Goal: Communication & Community: Answer question/provide support

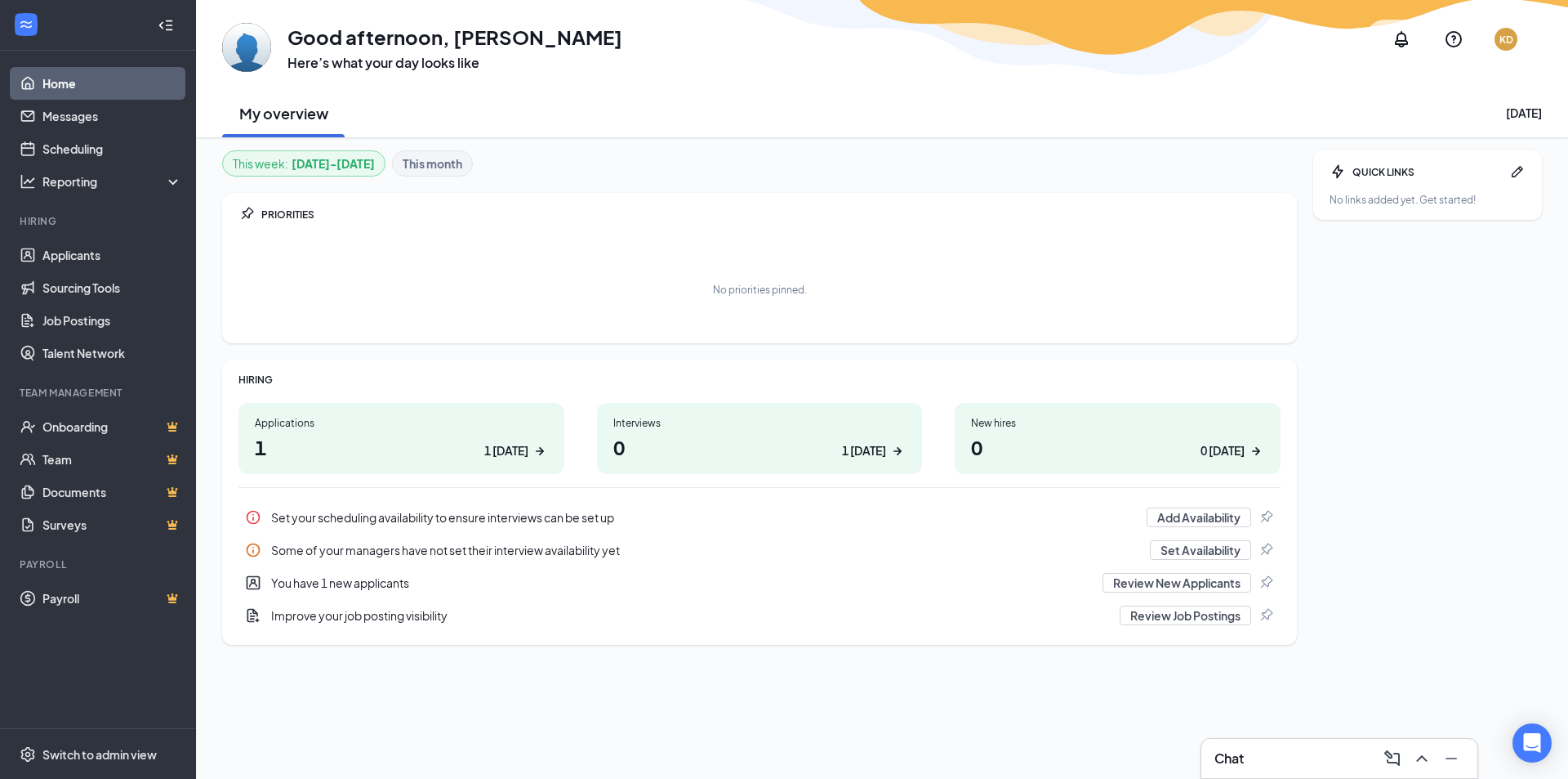
click at [1244, 754] on h3 "Chat" at bounding box center [1229, 758] width 30 height 18
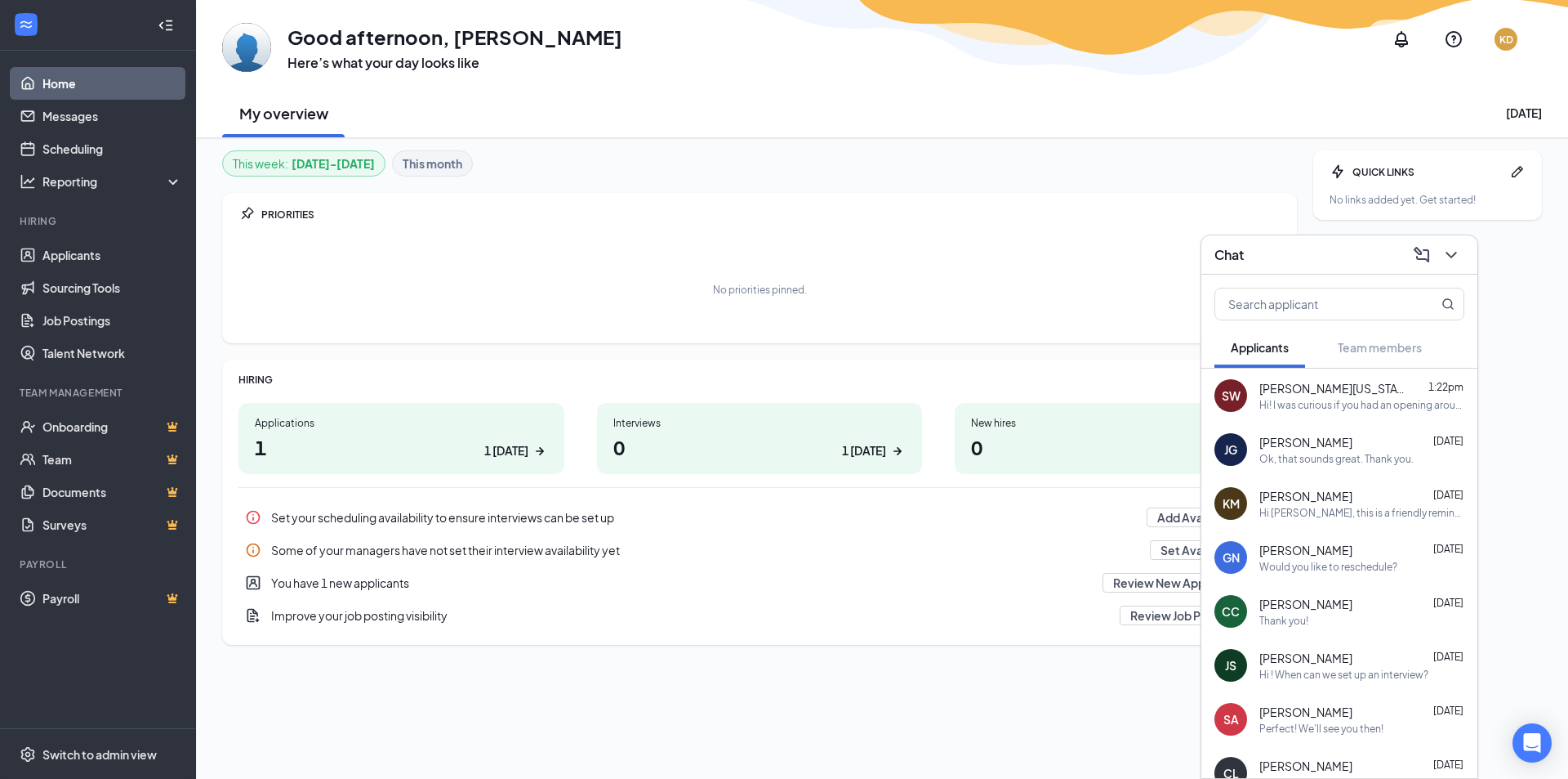
click at [1284, 405] on div "Hi! I was curious if you had an opening around 3:15 pm [DATE] for an interview?" at bounding box center [1362, 405] width 205 height 14
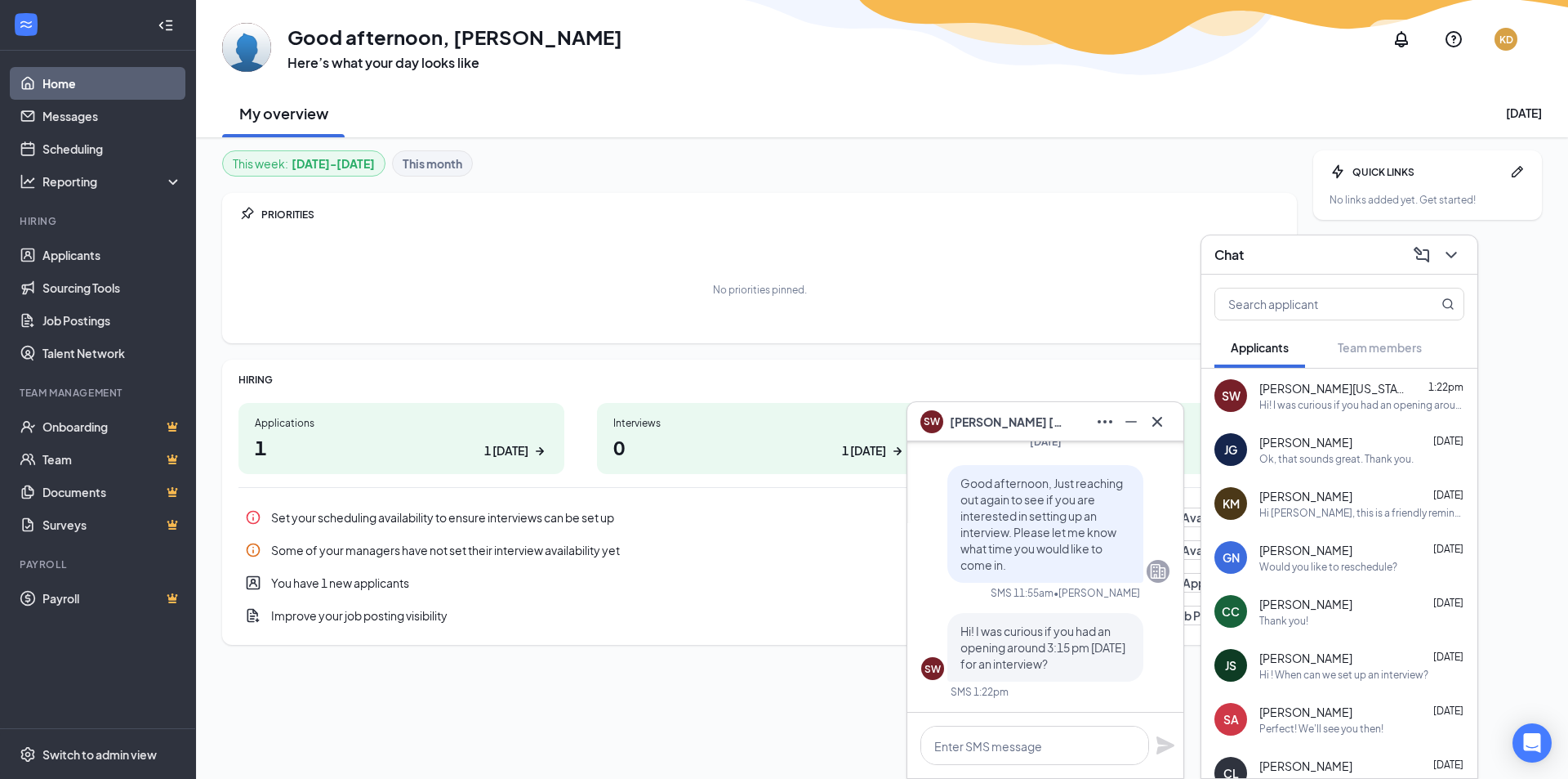
click at [1319, 506] on div "Hi [PERSON_NAME], this is a friendly reminder. To move forward with your applic…" at bounding box center [1362, 513] width 205 height 14
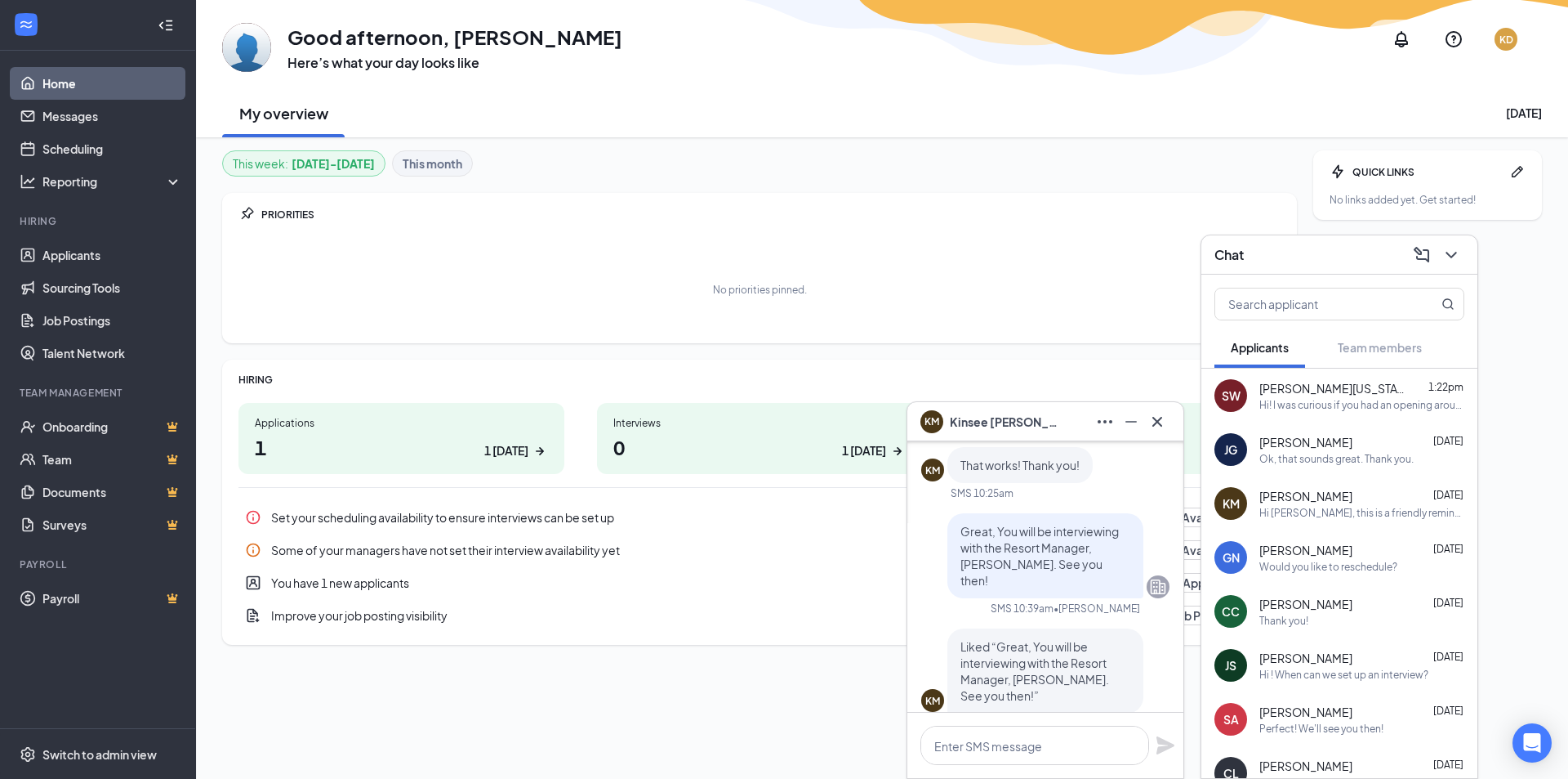
scroll to position [-326, 0]
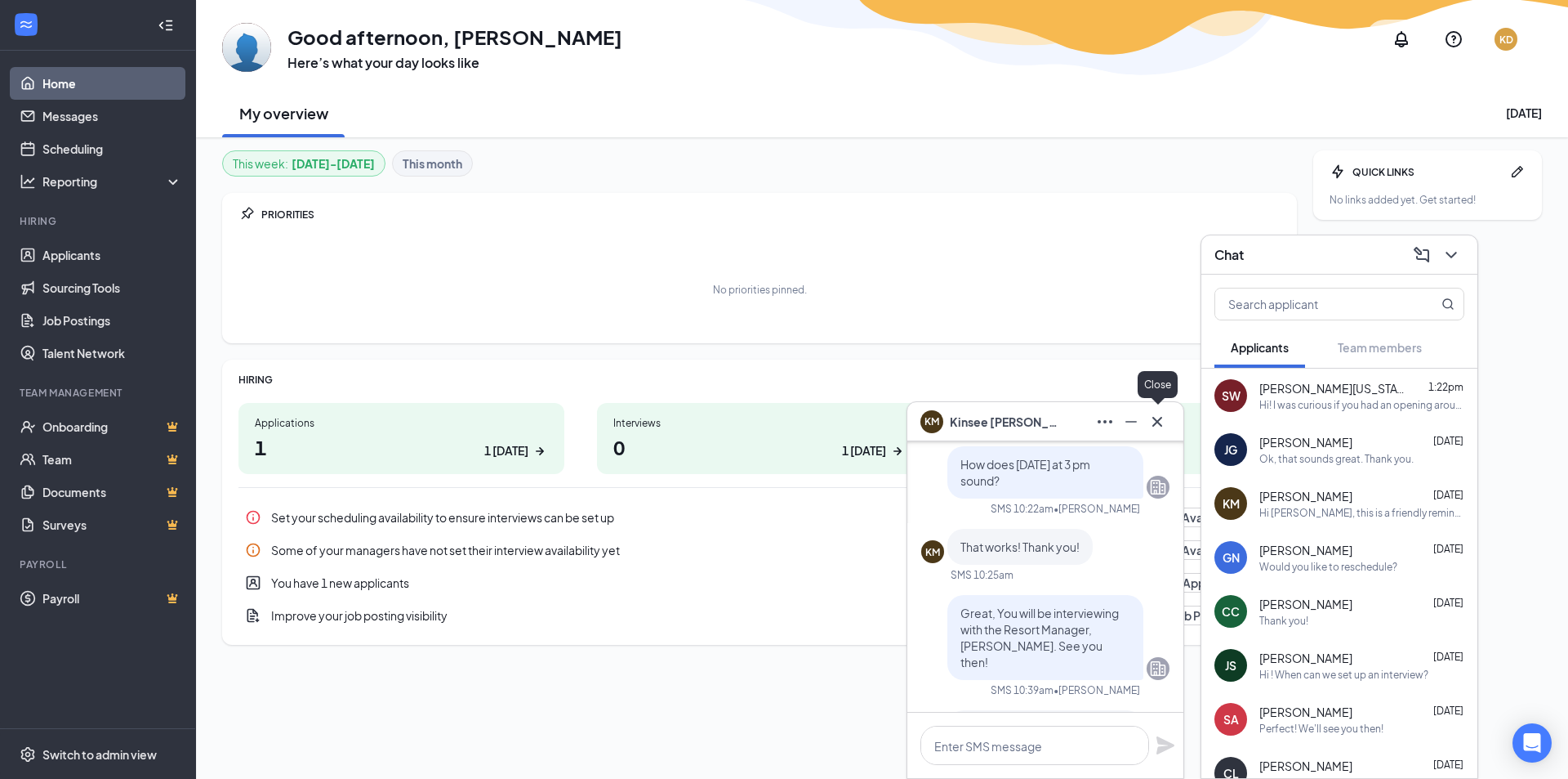
click at [1168, 425] on button at bounding box center [1158, 422] width 26 height 26
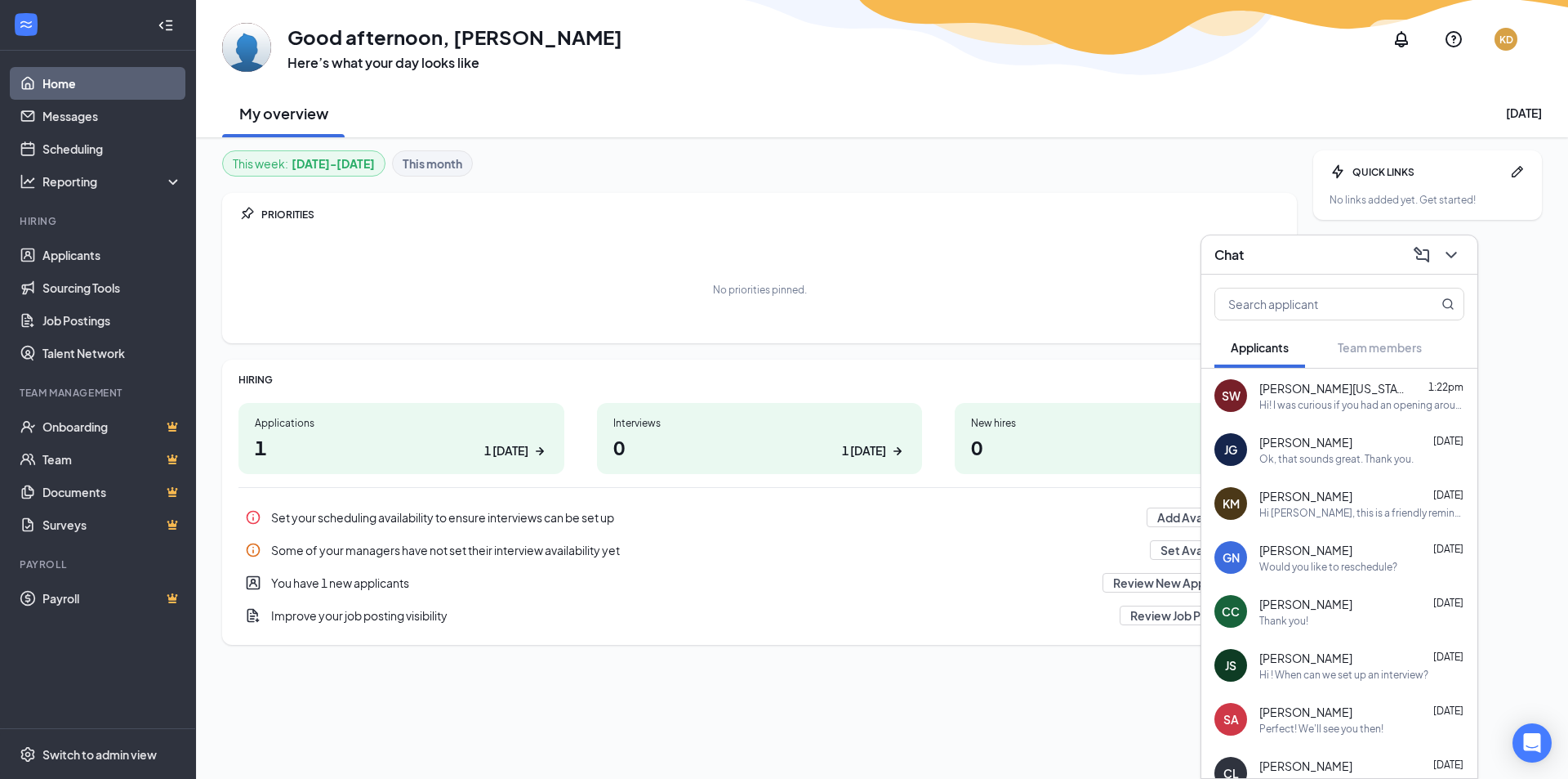
click at [1284, 404] on div "Hi! I was curious if you had an opening around 3:15 pm [DATE] for an interview?" at bounding box center [1362, 405] width 205 height 14
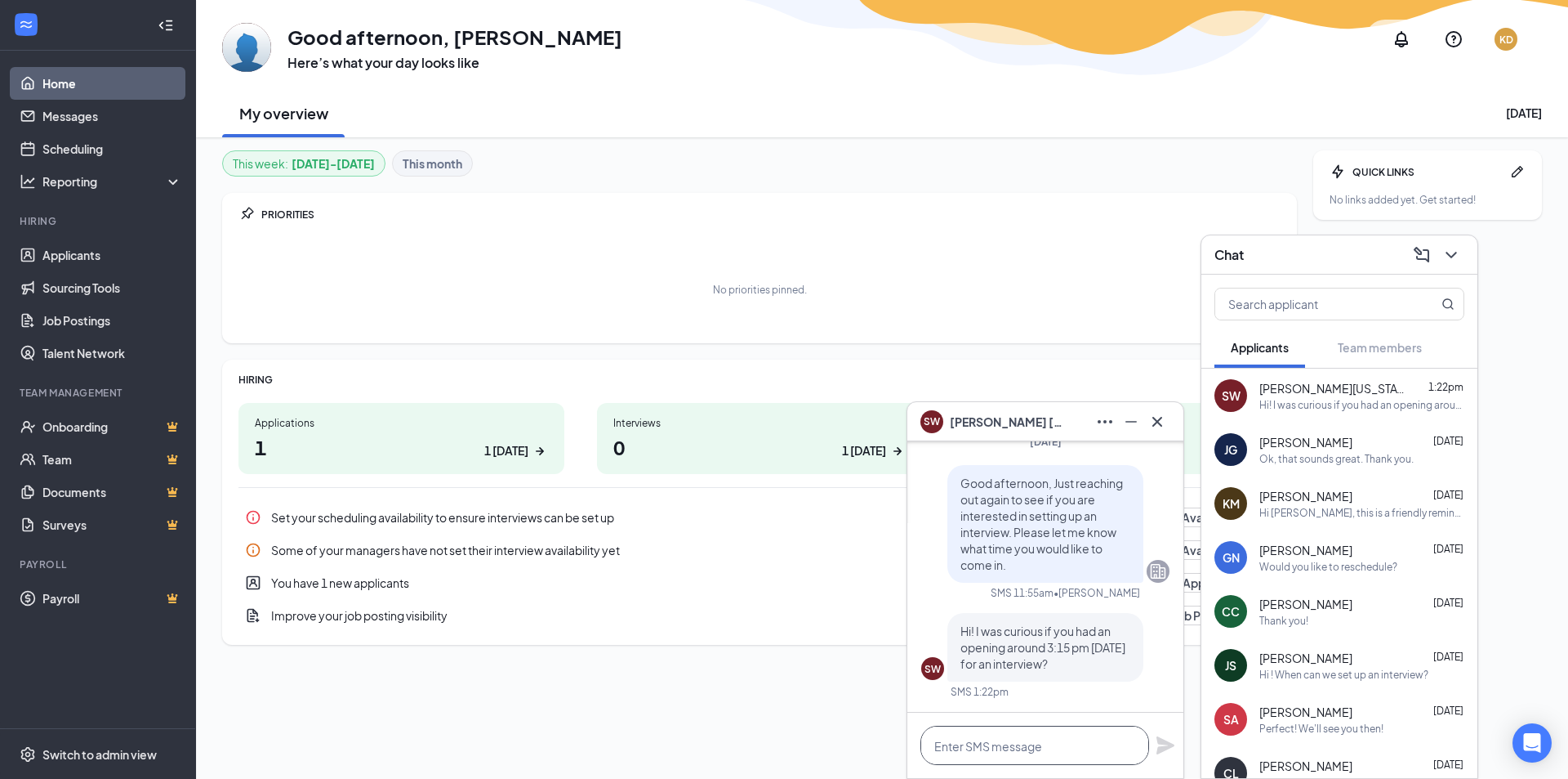
click at [1012, 749] on textarea at bounding box center [1034, 745] width 228 height 39
click at [1052, 742] on textarea at bounding box center [1034, 745] width 228 height 39
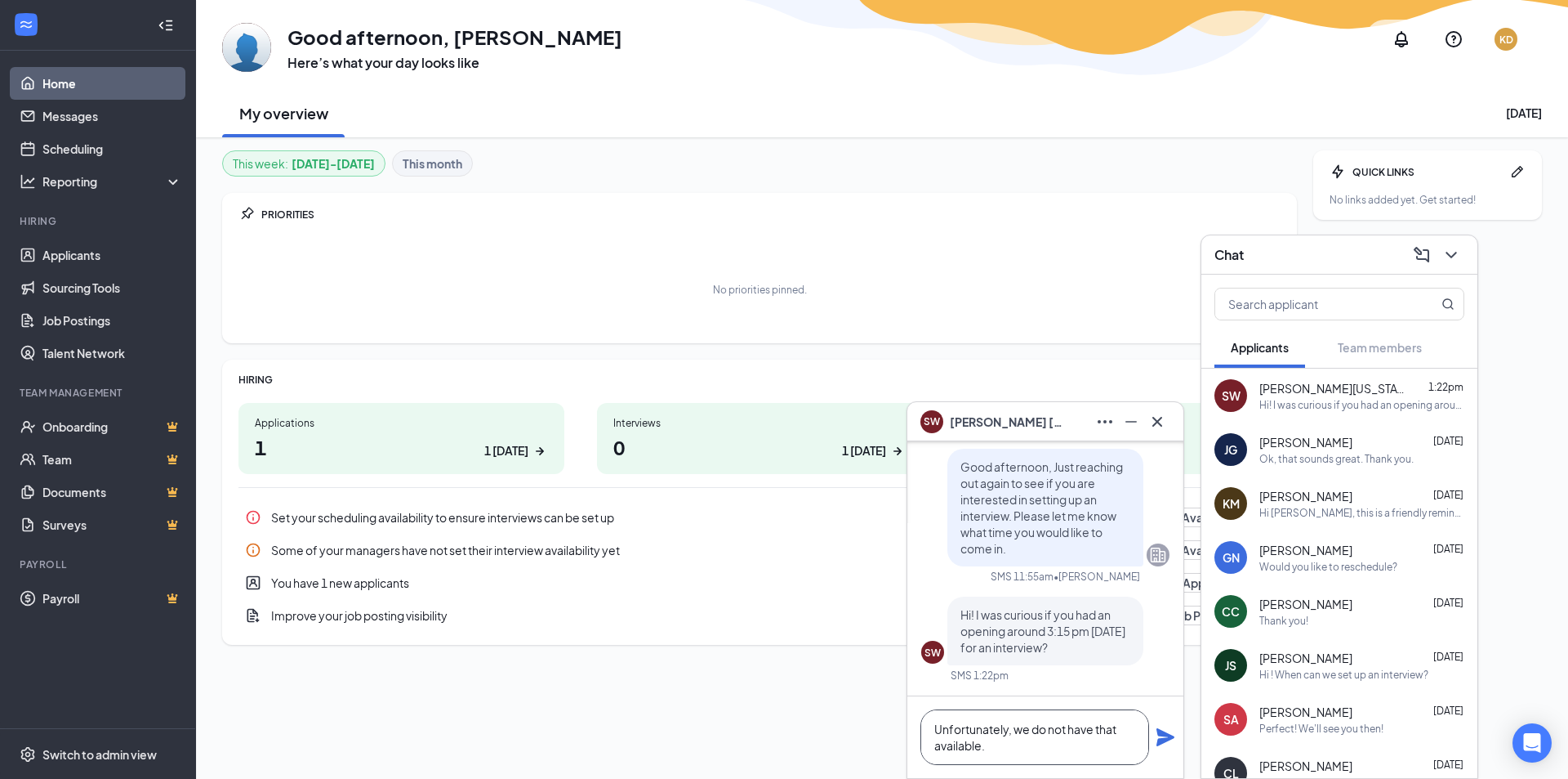
click at [1004, 742] on textarea "Unfortunately, we do not have that available." at bounding box center [1034, 736] width 228 height 55
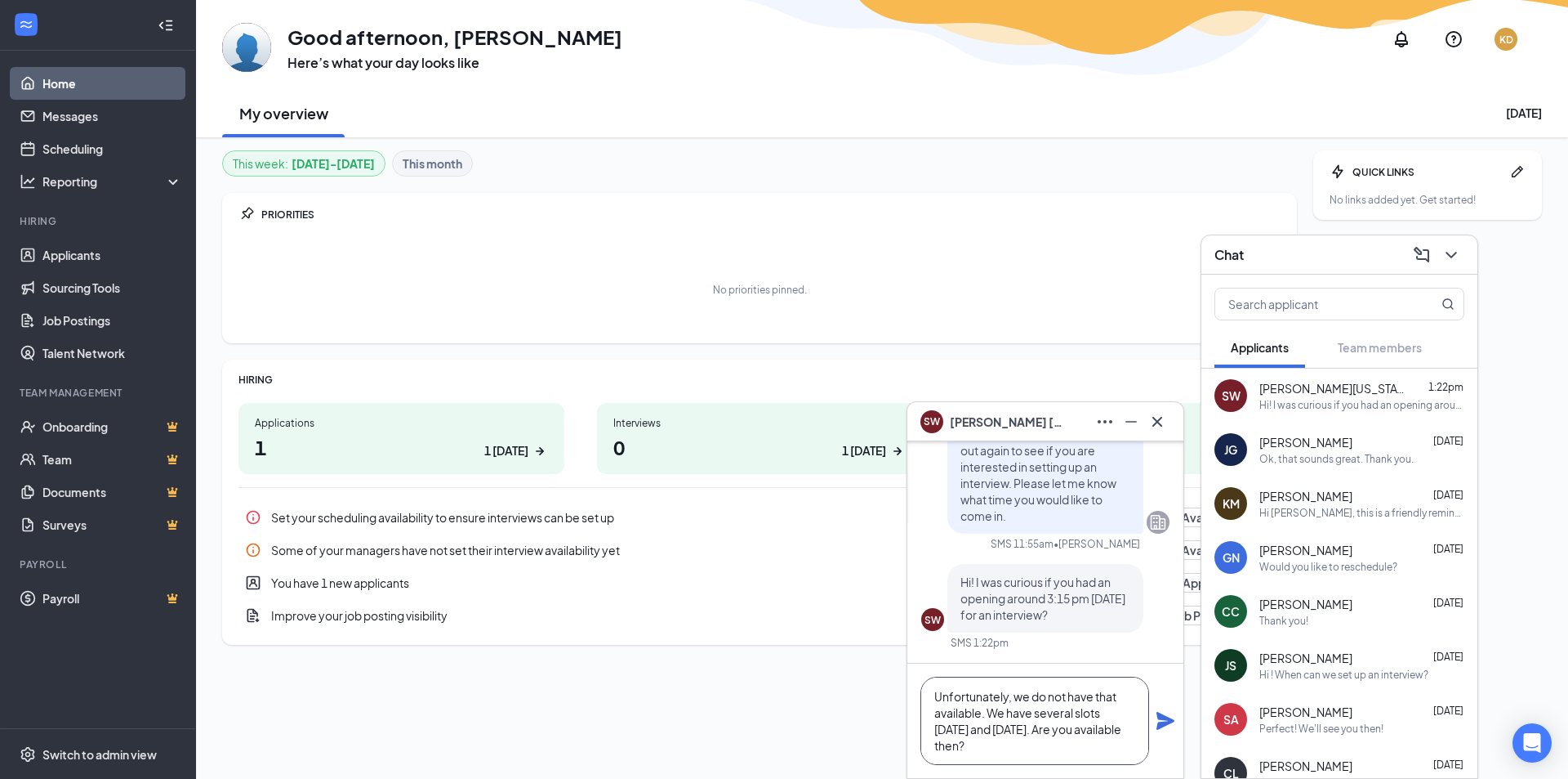
type textarea "Unfortunately, we do not have that available. We have several slots on Wednesda…"
click at [1165, 719] on icon "Plane" at bounding box center [1166, 720] width 18 height 18
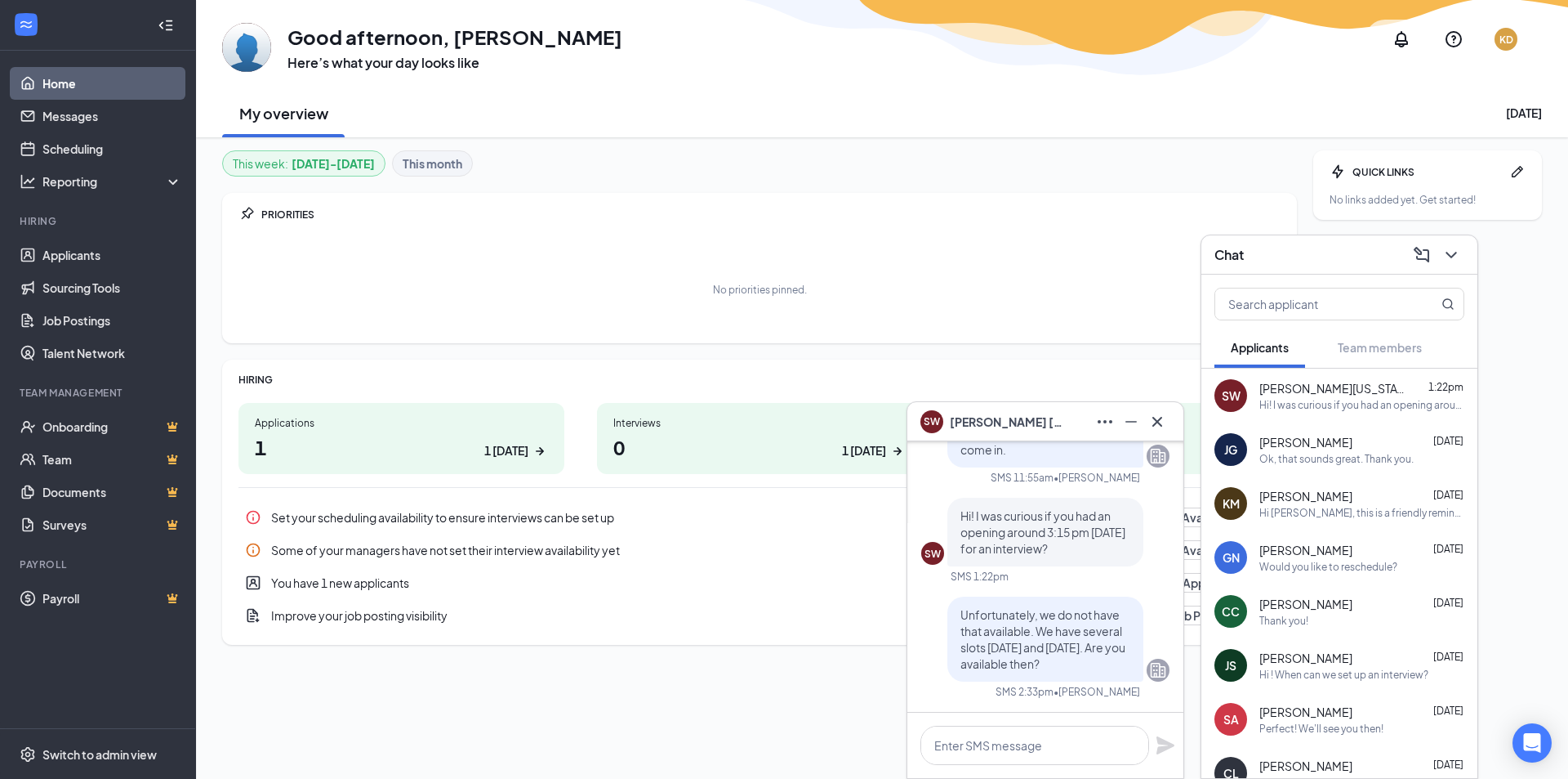
scroll to position [0, 0]
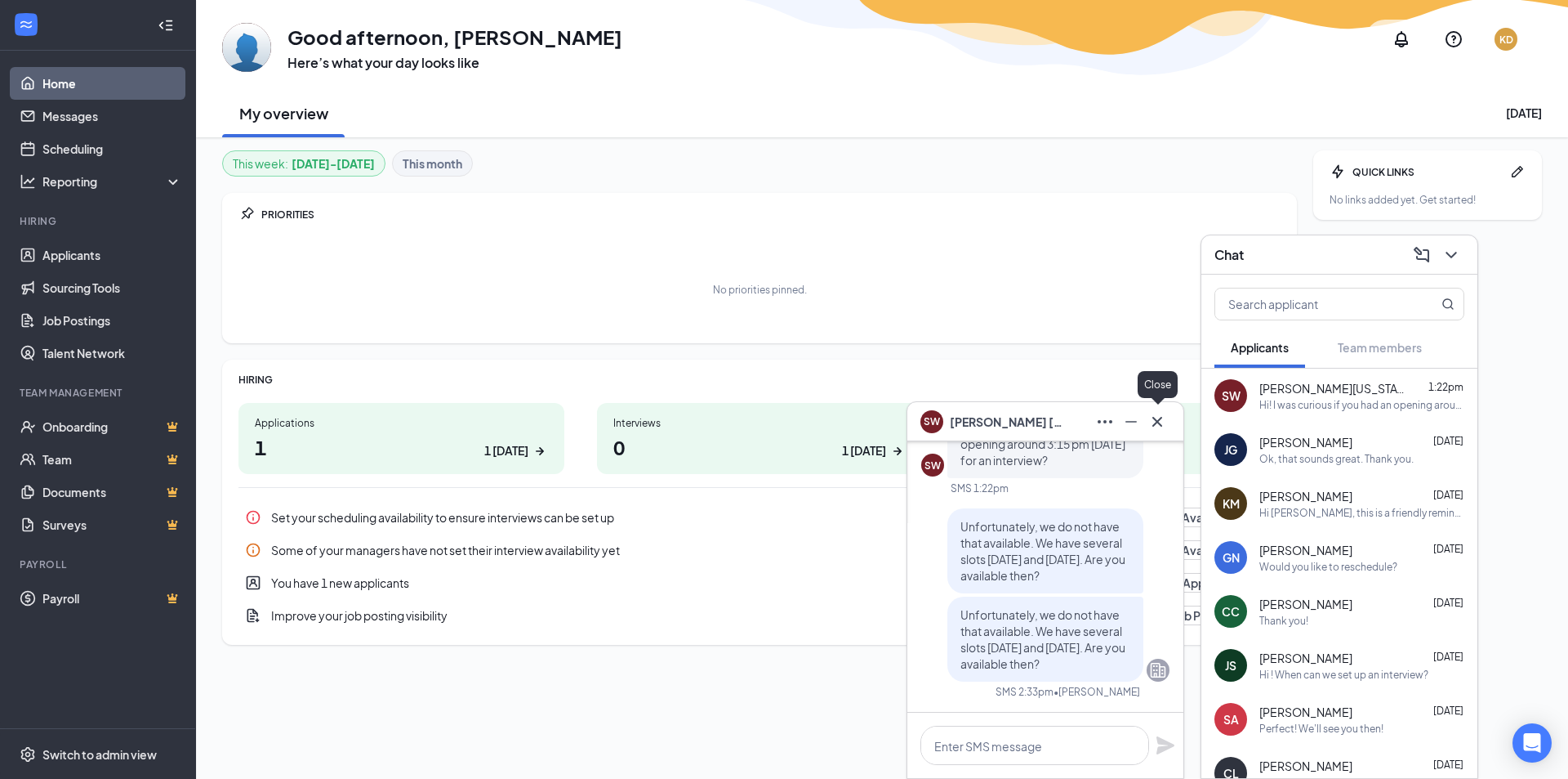
click at [1152, 420] on icon "Cross" at bounding box center [1157, 421] width 19 height 19
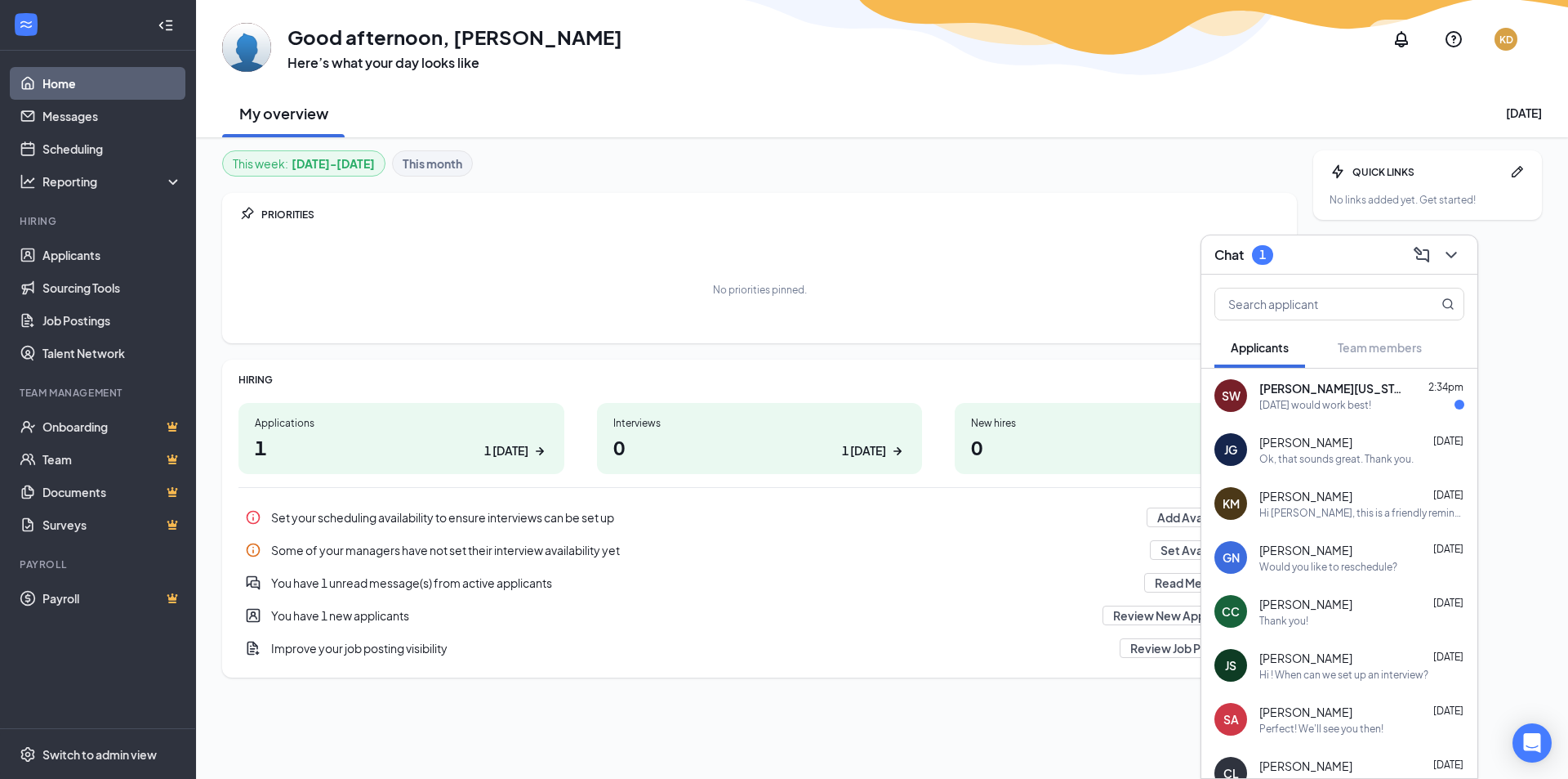
click at [1331, 393] on span "[PERSON_NAME][US_STATE]" at bounding box center [1333, 388] width 147 height 17
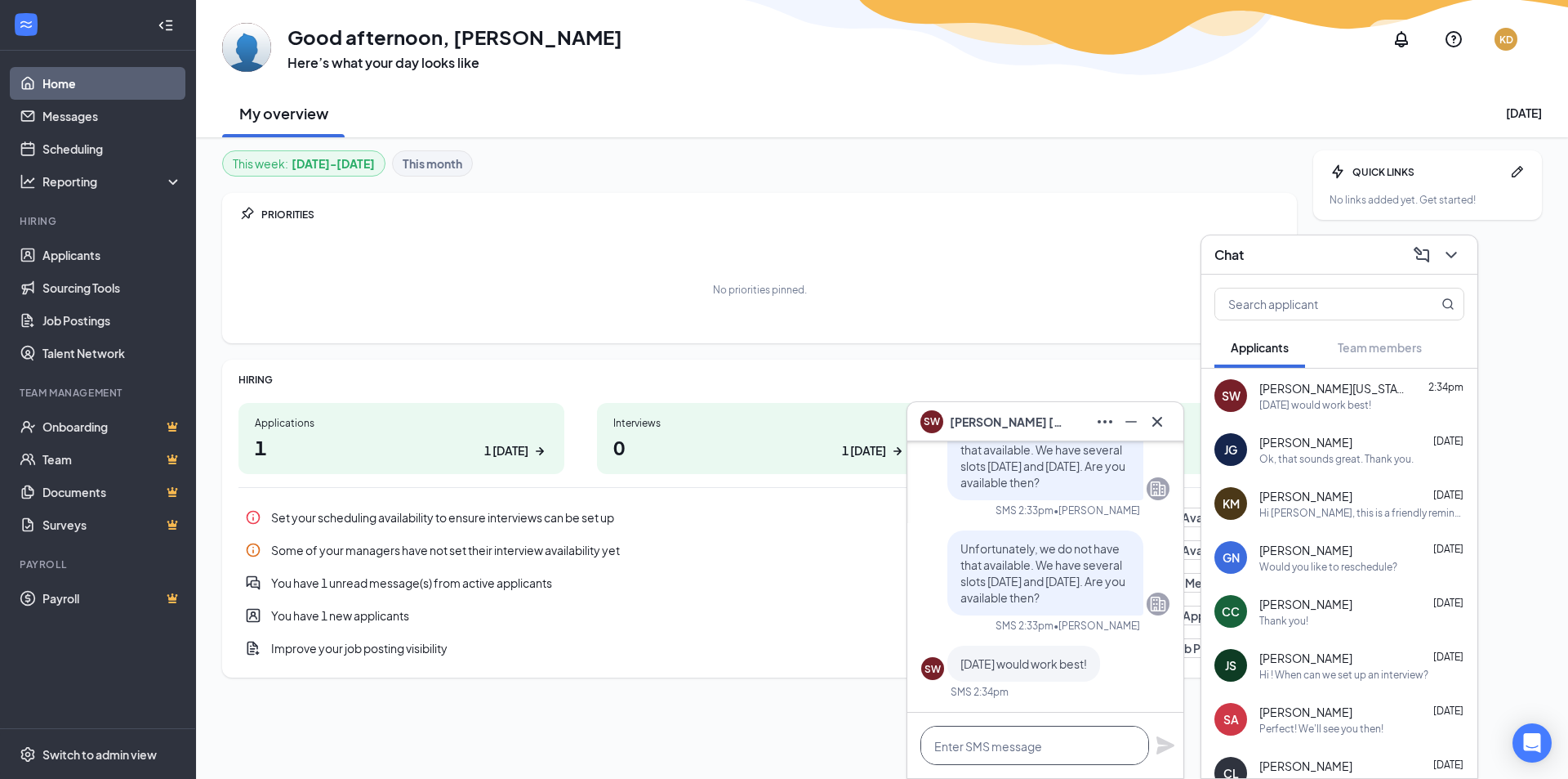
click at [966, 749] on textarea at bounding box center [1034, 745] width 228 height 39
click at [1015, 738] on textarea at bounding box center [1034, 745] width 228 height 39
type textarea "could you do 2 pm?"
click at [1160, 739] on icon "Plane" at bounding box center [1166, 745] width 18 height 18
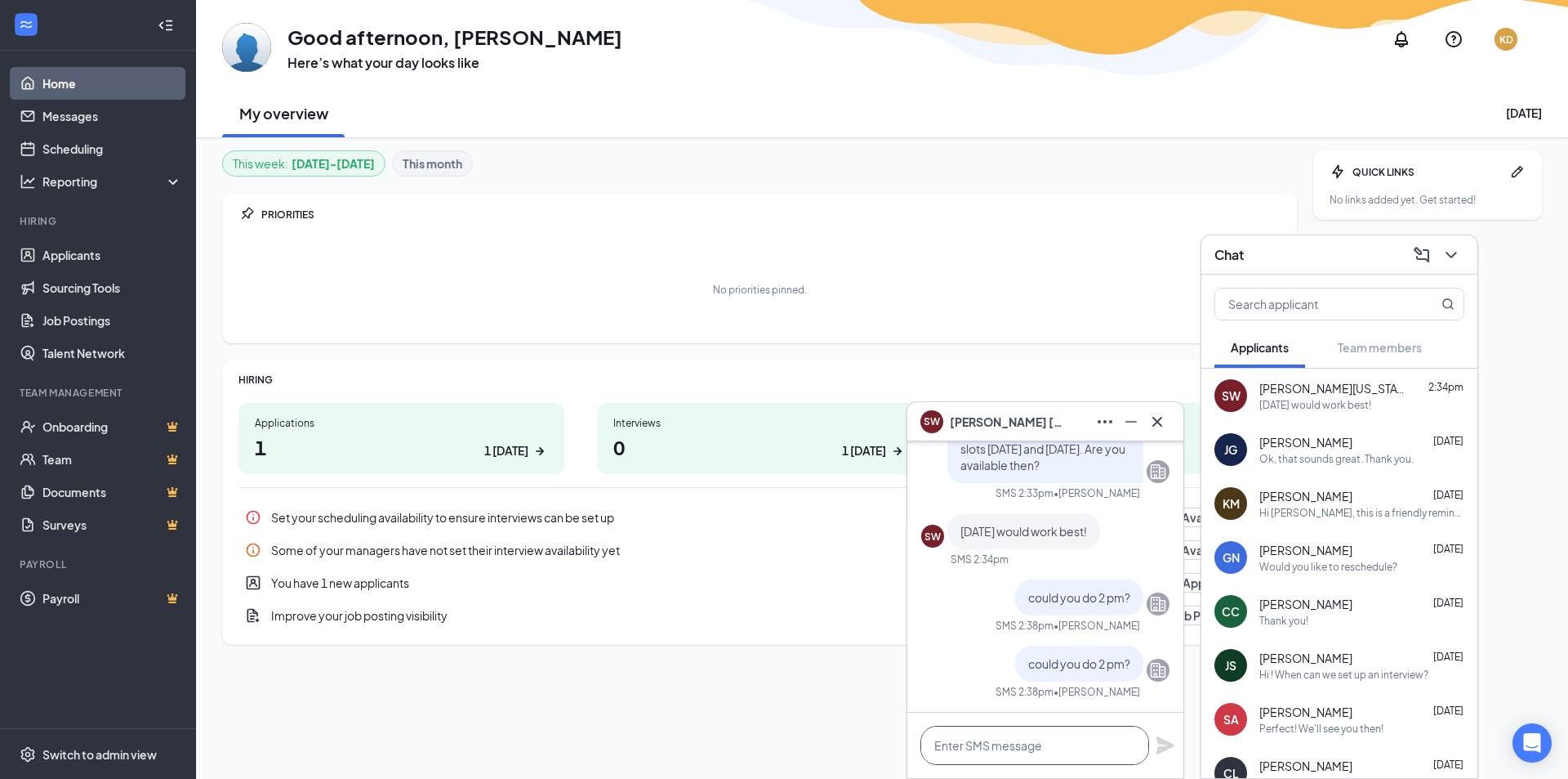
click at [994, 744] on textarea at bounding box center [1034, 745] width 228 height 39
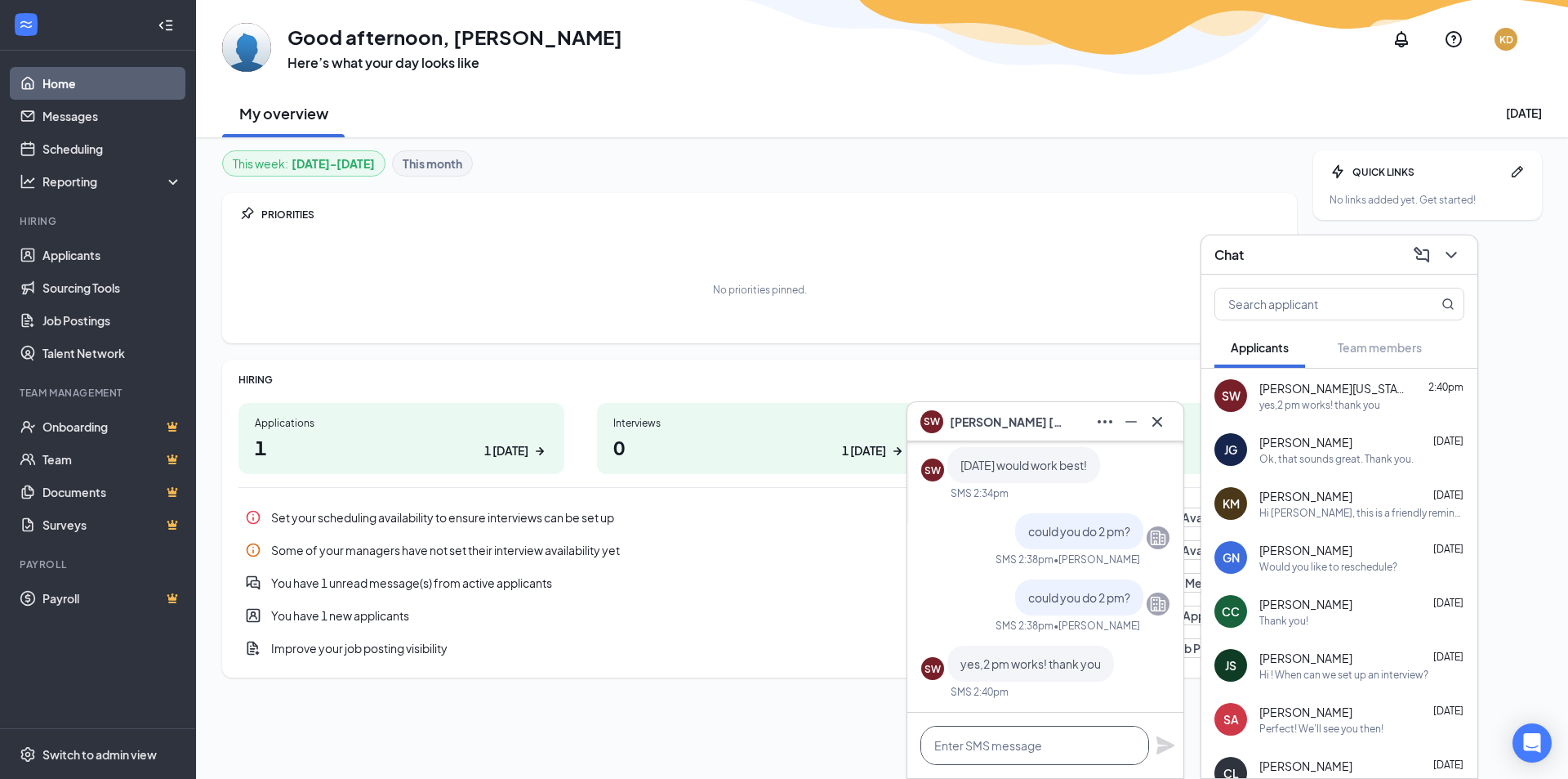
click at [1037, 738] on textarea at bounding box center [1034, 745] width 228 height 39
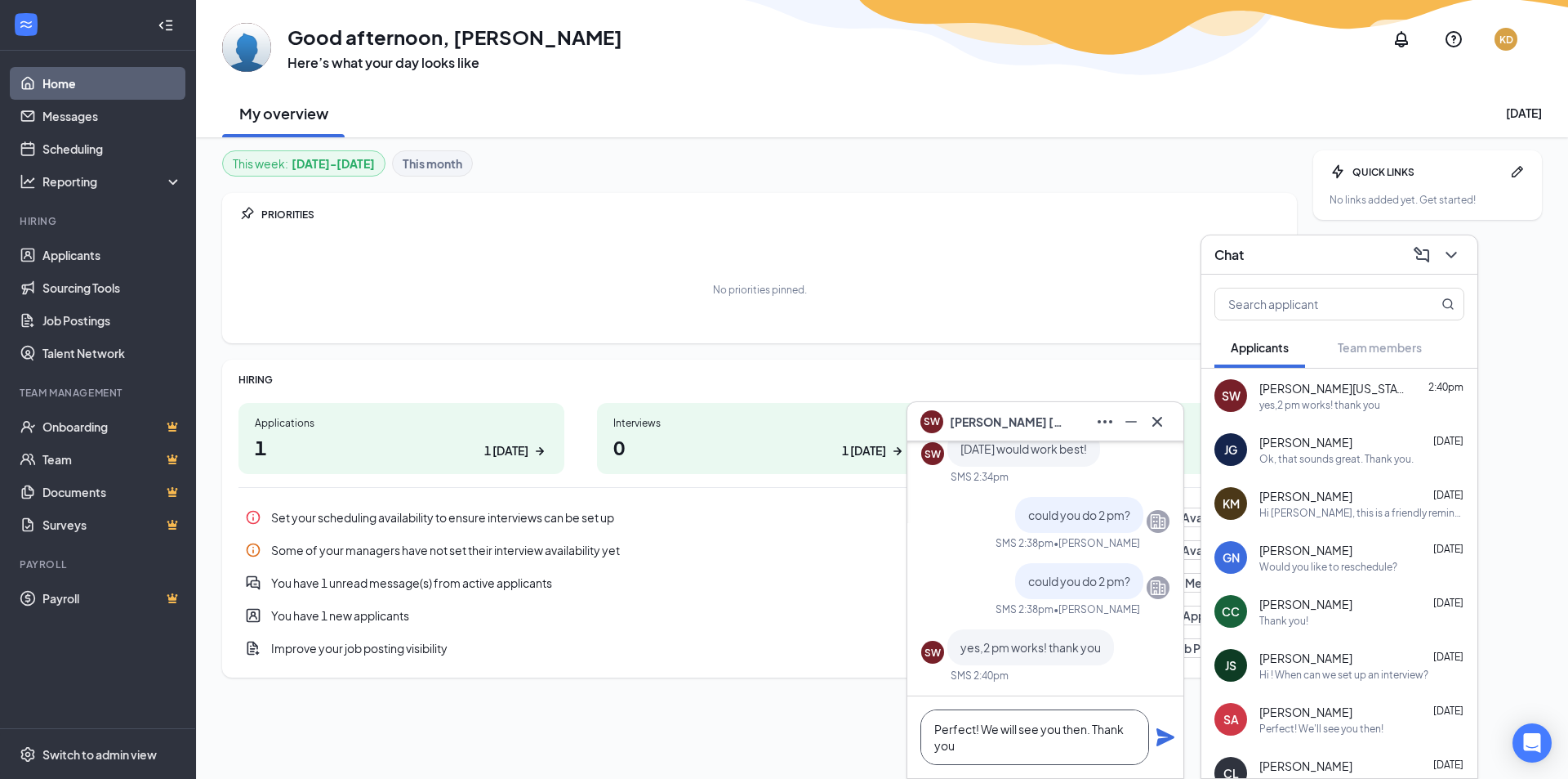
type textarea "Perfect! We will see you then. Thank you"
click at [1160, 740] on icon "Plane" at bounding box center [1166, 737] width 18 height 18
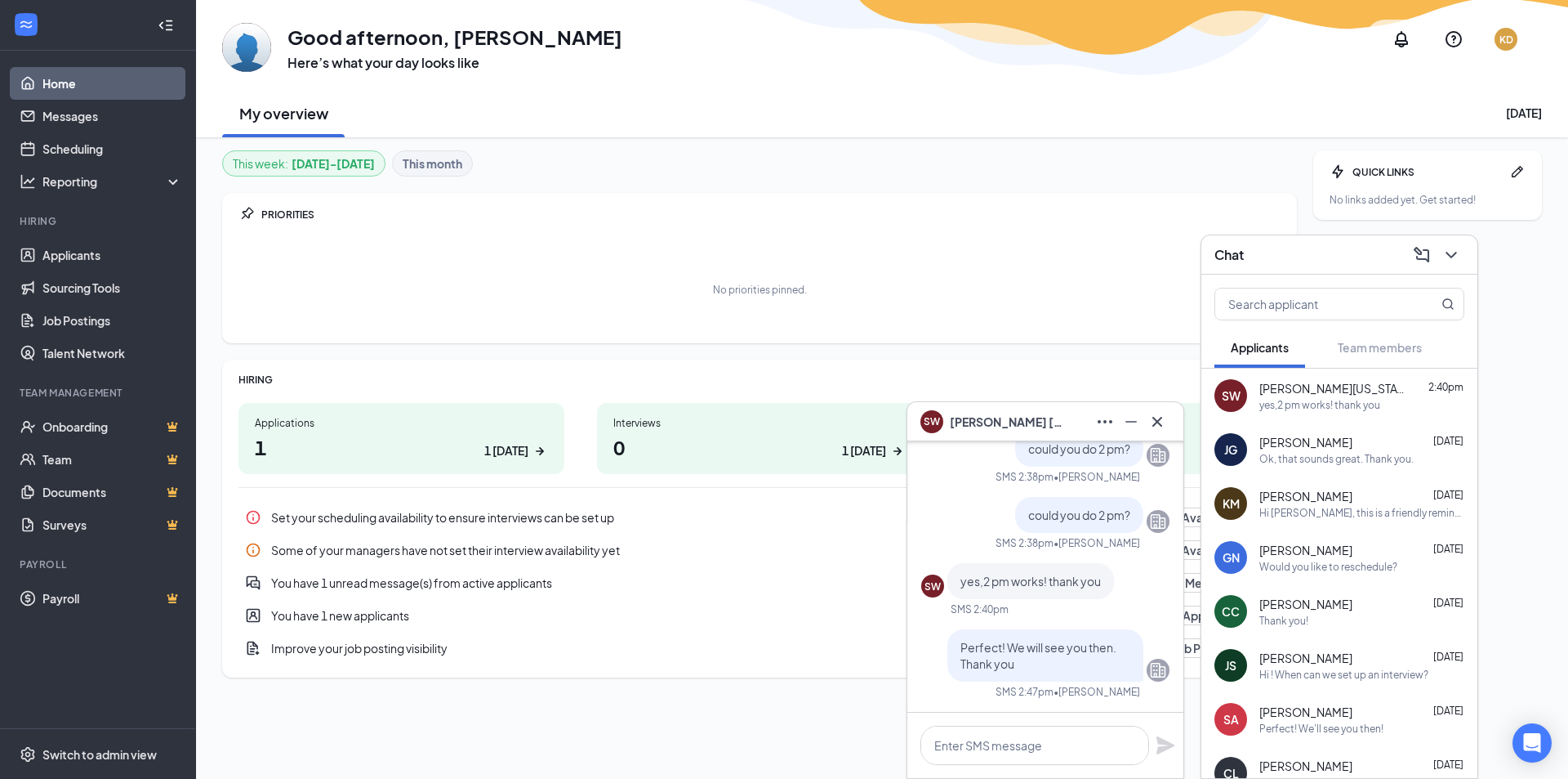
scroll to position [0, 0]
